Goal: Book appointment/travel/reservation

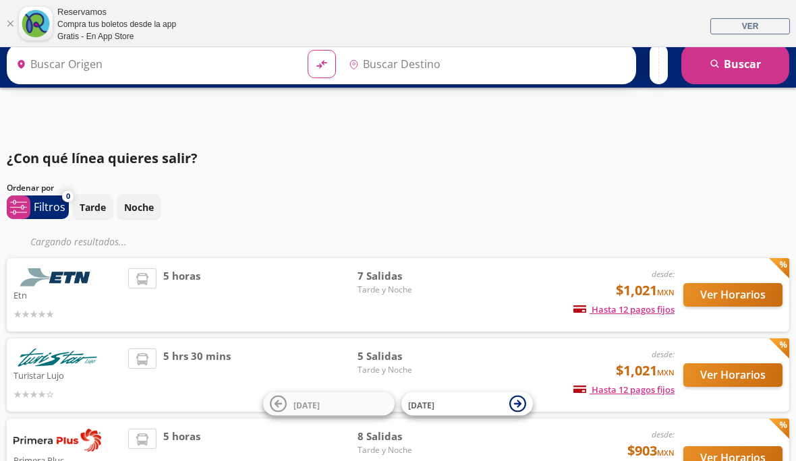
type input "Querétaro, Querétaro"
type input "[GEOGRAPHIC_DATA], [GEOGRAPHIC_DATA]"
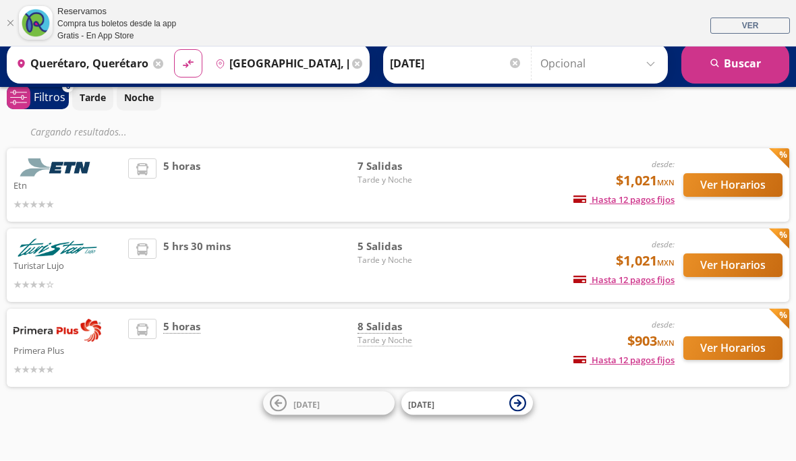
scroll to position [106, 0]
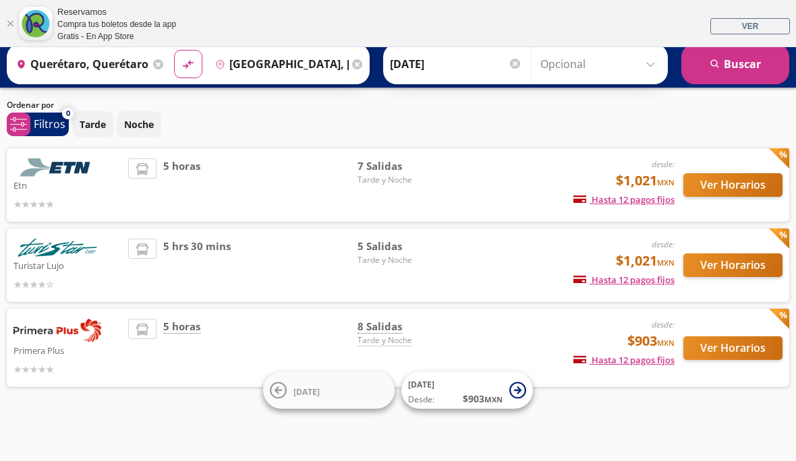
click at [477, 243] on div "desde: $1,021 MXN Hasta 12 pagos fijos Pagos fijos en compras mayores a $30 MXN…" at bounding box center [567, 265] width 216 height 53
click at [376, 254] on span "Tarde y Noche" at bounding box center [404, 260] width 94 height 12
click at [380, 254] on span "Tarde y Noche" at bounding box center [404, 260] width 94 height 12
click at [740, 173] on button "Ver Horarios" at bounding box center [732, 185] width 99 height 24
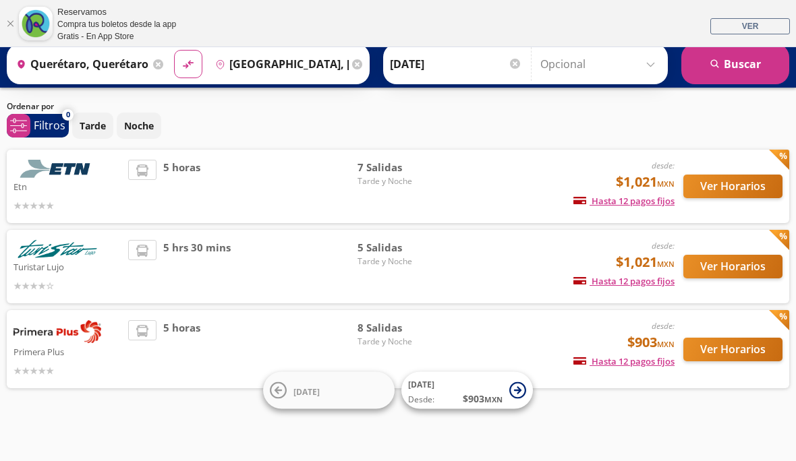
scroll to position [106, 0]
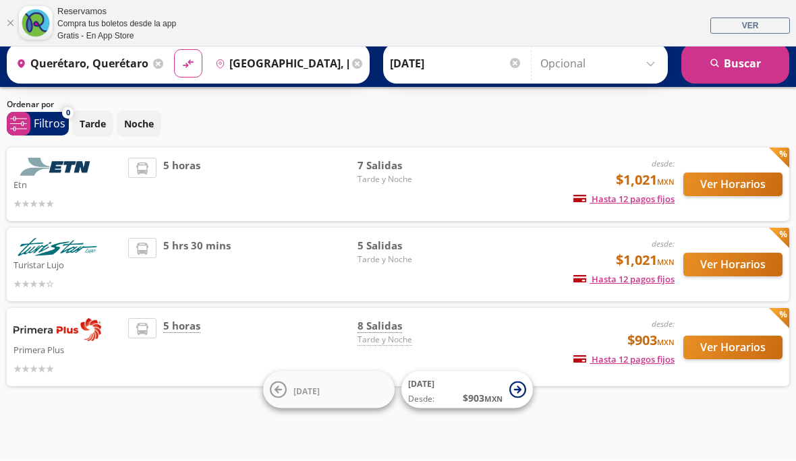
click at [732, 254] on button "Ver Horarios" at bounding box center [732, 266] width 99 height 24
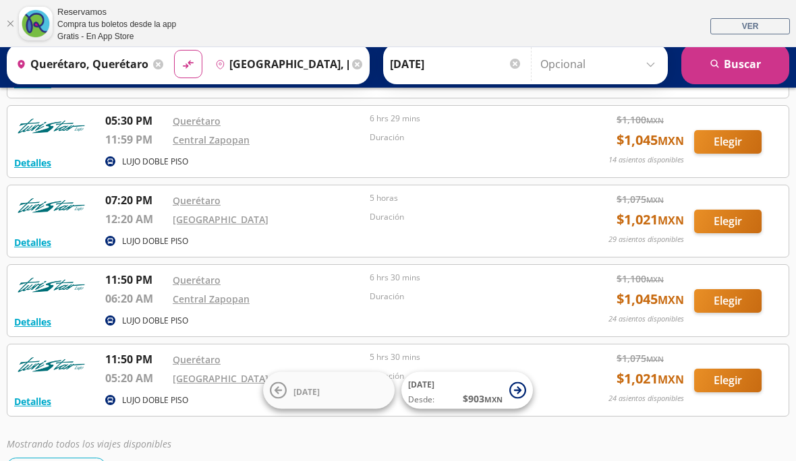
scroll to position [182, 0]
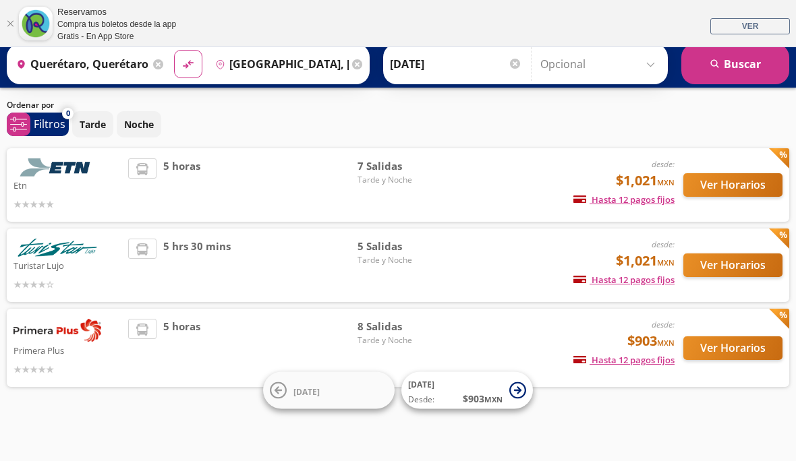
scroll to position [106, 0]
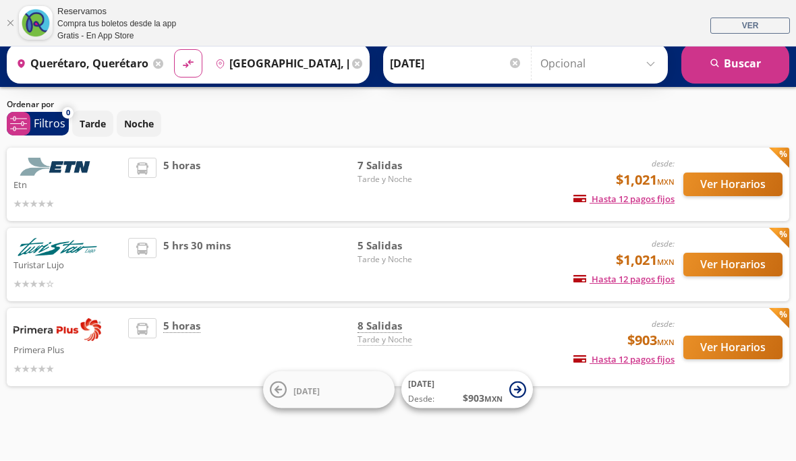
click at [738, 337] on button "Ver Horarios" at bounding box center [732, 349] width 99 height 24
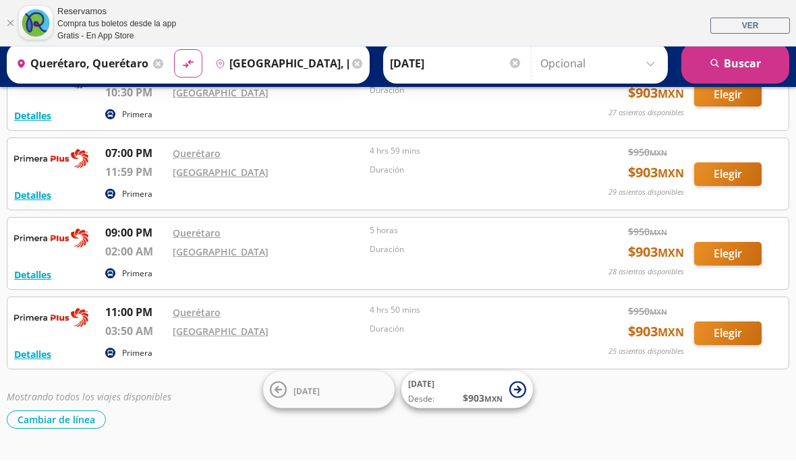
scroll to position [389, 0]
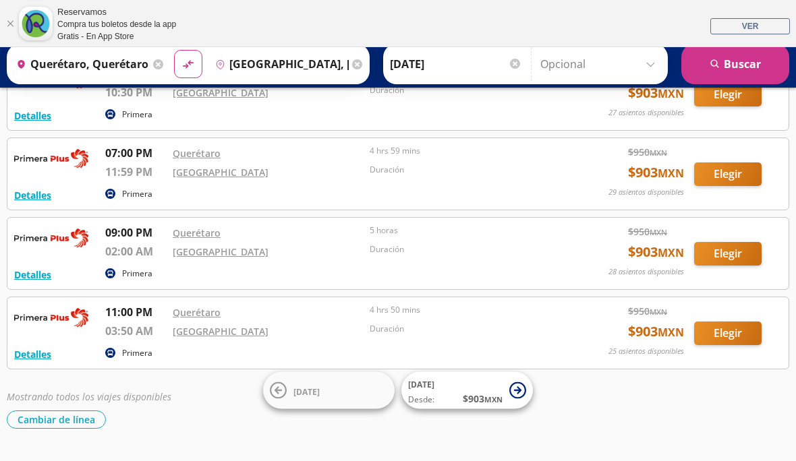
click at [484, 72] on input "[DATE]" at bounding box center [456, 64] width 132 height 34
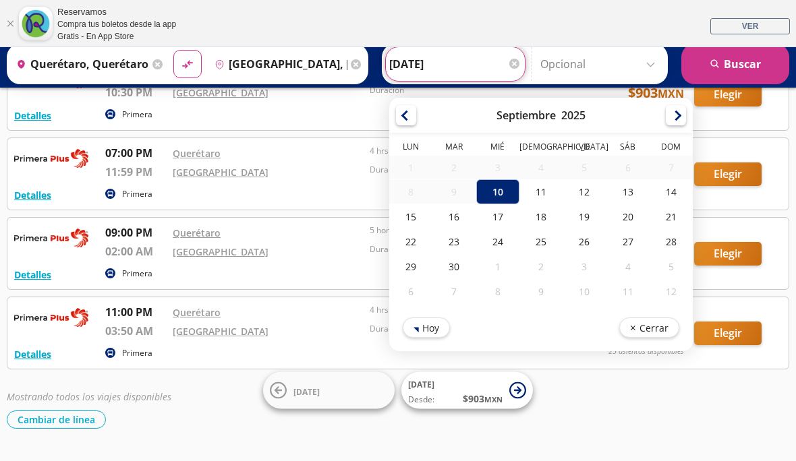
click at [562, 199] on div "11" at bounding box center [540, 191] width 43 height 25
type input "[DATE]"
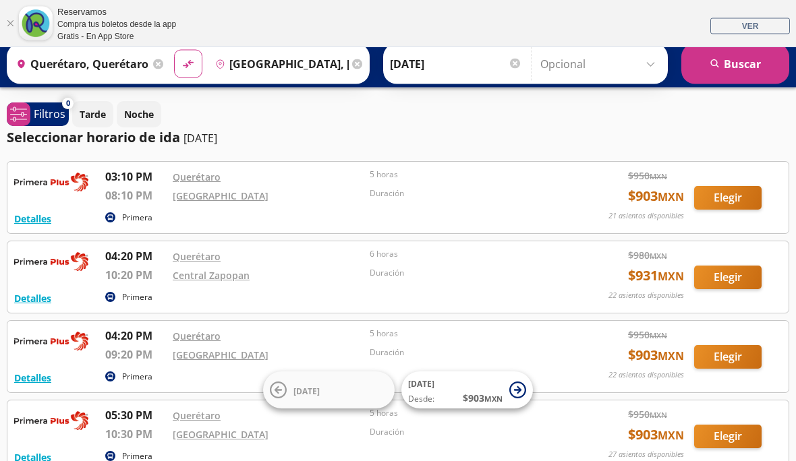
scroll to position [0, 0]
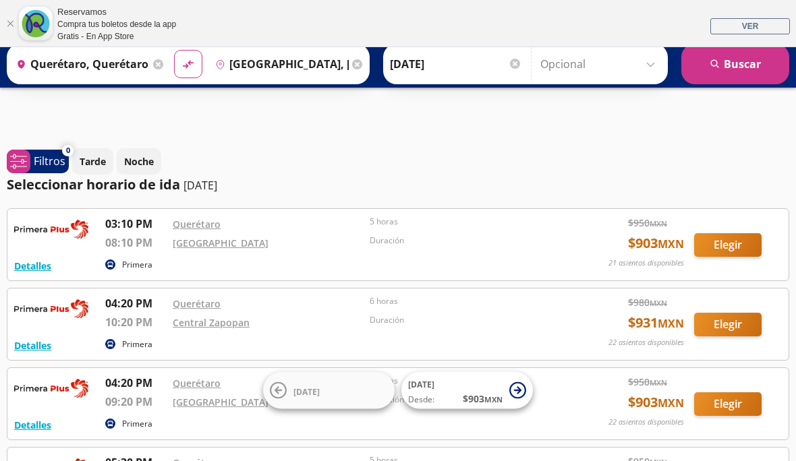
click at [728, 61] on button "search [GEOGRAPHIC_DATA]" at bounding box center [735, 64] width 108 height 40
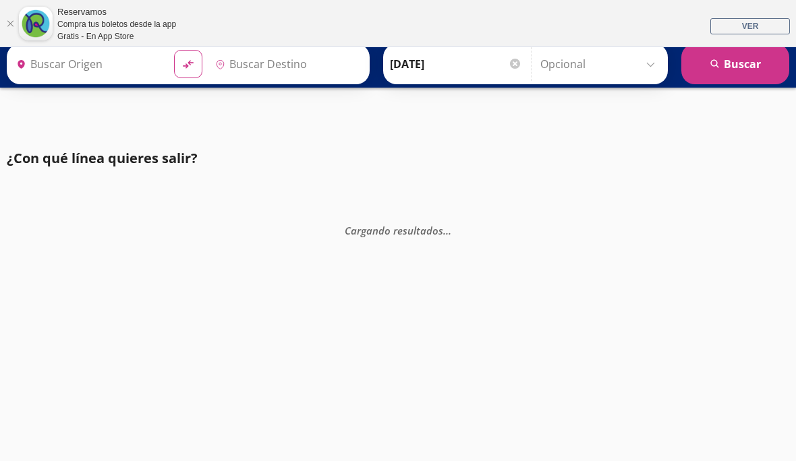
type input "Querétaro, Querétaro"
type input "[GEOGRAPHIC_DATA], [GEOGRAPHIC_DATA]"
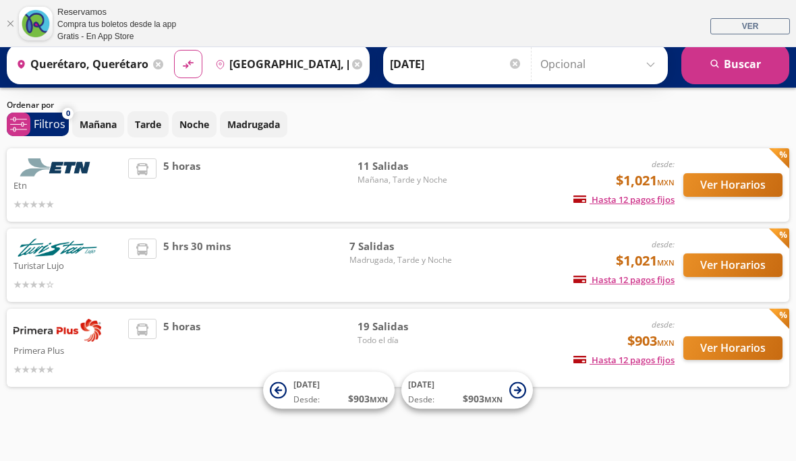
scroll to position [97, 0]
click at [749, 181] on button "Ver Horarios" at bounding box center [732, 185] width 99 height 24
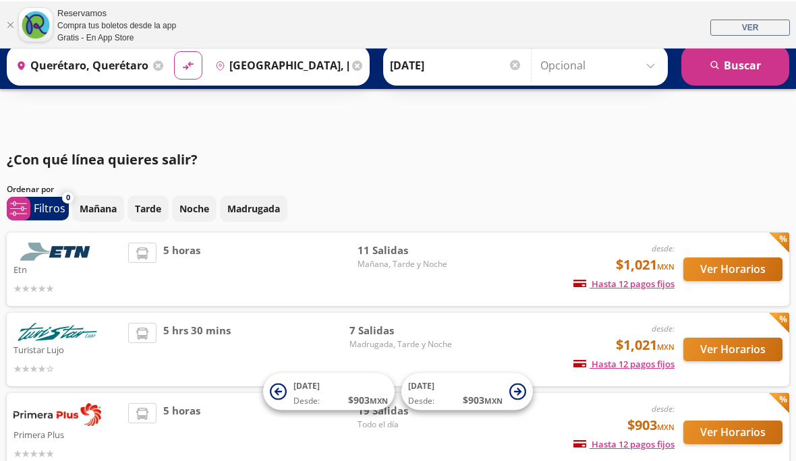
scroll to position [97, 0]
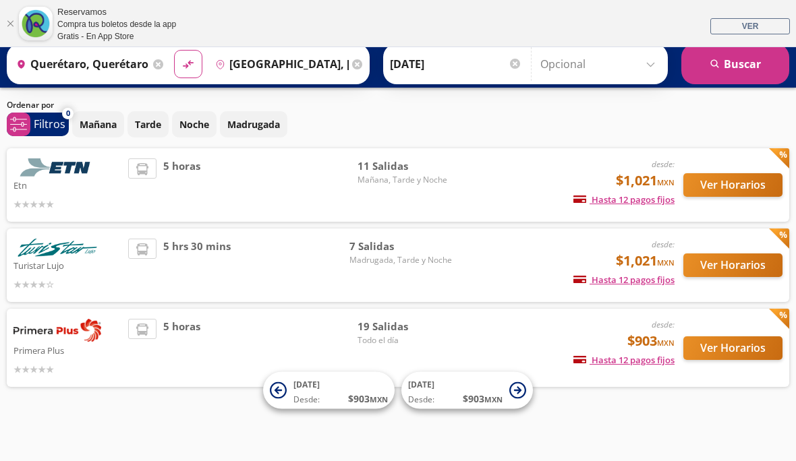
click at [758, 337] on button "Ver Horarios" at bounding box center [732, 349] width 99 height 24
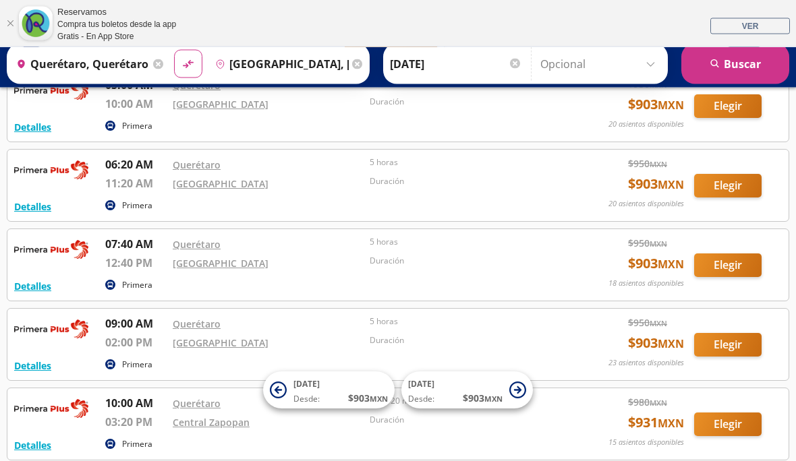
scroll to position [221, 0]
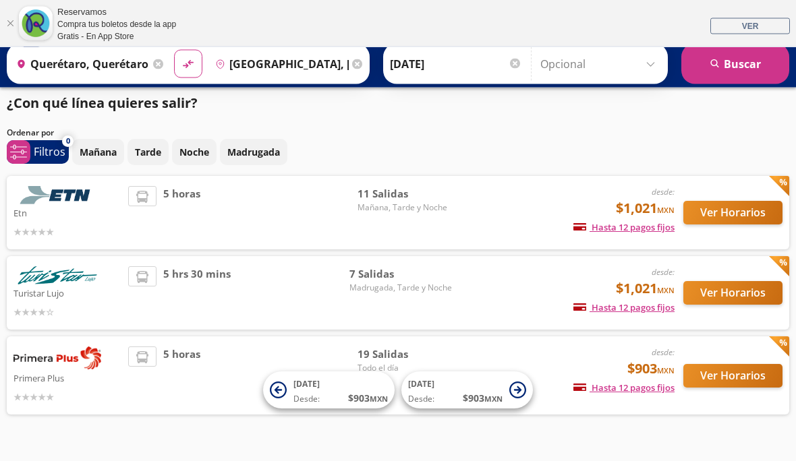
scroll to position [106, 0]
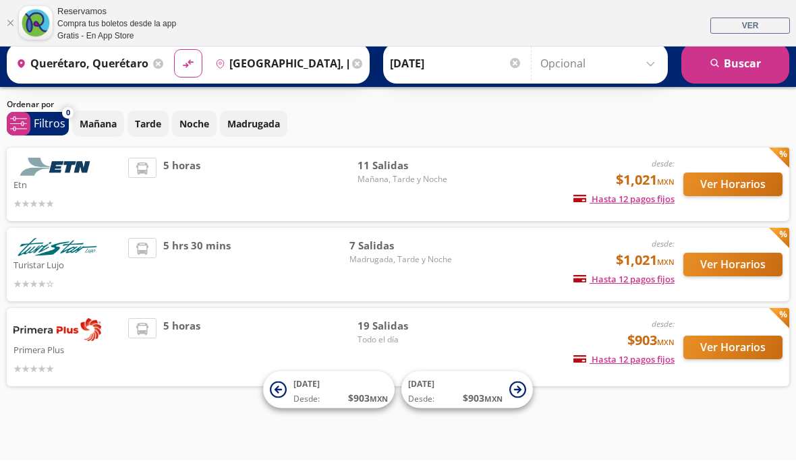
click at [728, 254] on button "Ver Horarios" at bounding box center [732, 266] width 99 height 24
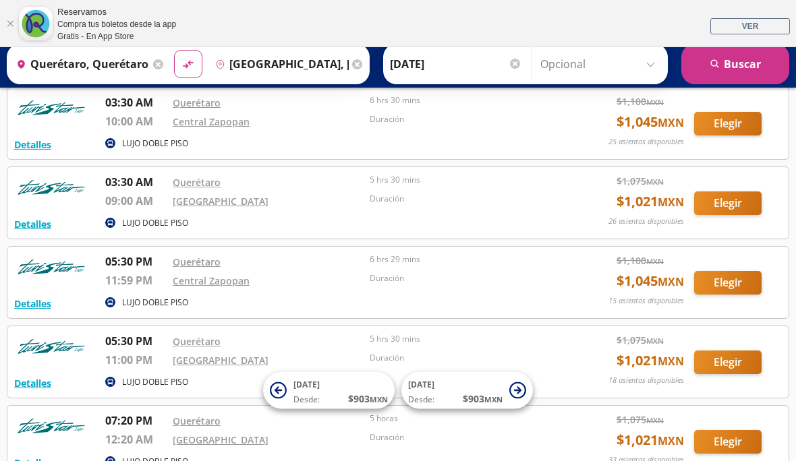
scroll to position [180, 0]
